Goal: Obtain resource: Obtain resource

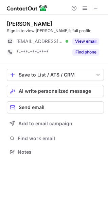
scroll to position [147, 108]
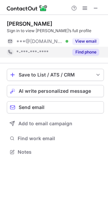
scroll to position [147, 108]
click at [89, 54] on button "Find phone" at bounding box center [85, 52] width 27 height 7
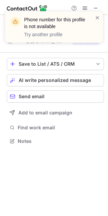
scroll to position [136, 108]
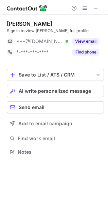
scroll to position [147, 108]
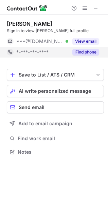
click at [88, 54] on button "Find phone" at bounding box center [85, 52] width 27 height 7
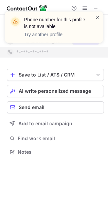
click at [97, 17] on span at bounding box center [96, 17] width 5 height 7
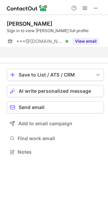
click at [5, 42] on div "notification timer" at bounding box center [5, 42] width 0 height 2
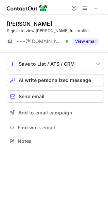
scroll to position [136, 108]
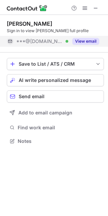
click at [89, 42] on button "View email" at bounding box center [85, 41] width 27 height 7
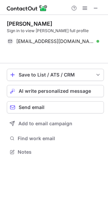
scroll to position [136, 108]
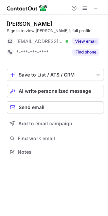
scroll to position [147, 108]
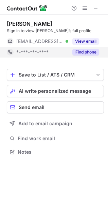
click at [88, 51] on button "Find phone" at bounding box center [85, 52] width 27 height 7
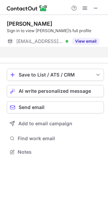
scroll to position [136, 108]
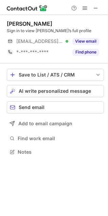
scroll to position [147, 108]
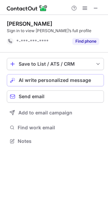
scroll to position [136, 108]
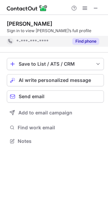
click at [92, 38] on button "Find phone" at bounding box center [85, 41] width 27 height 7
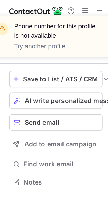
scroll to position [126, 108]
